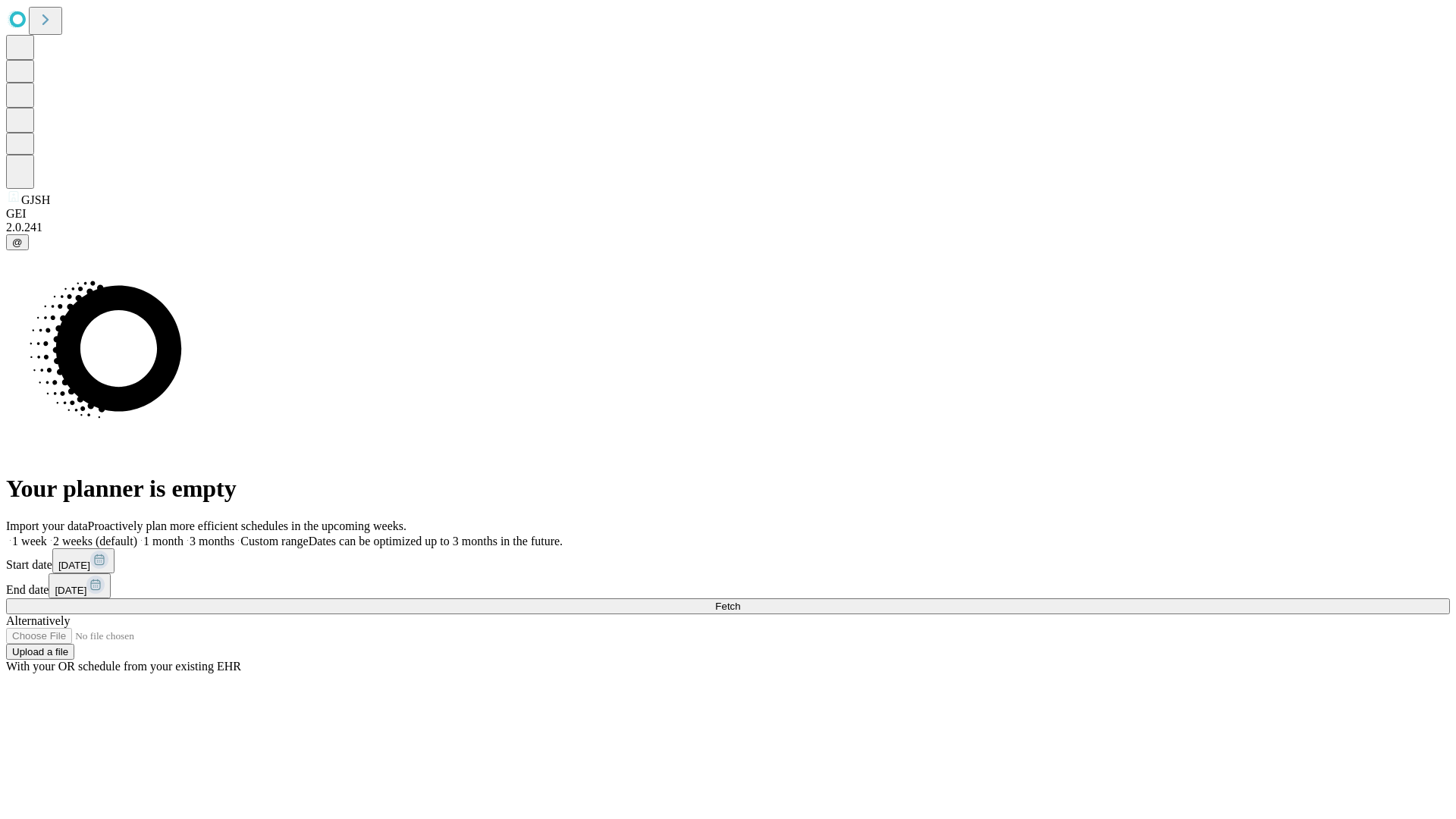
click at [740, 601] on span "Fetch" at bounding box center [728, 606] width 25 height 12
